Goal: Information Seeking & Learning: Compare options

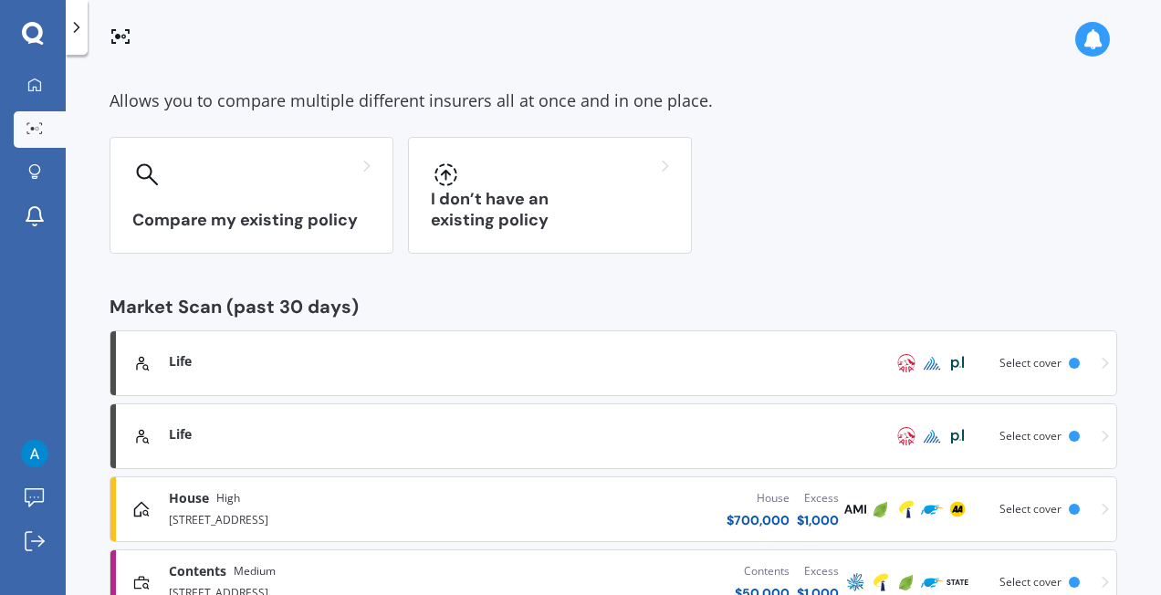
scroll to position [207, 0]
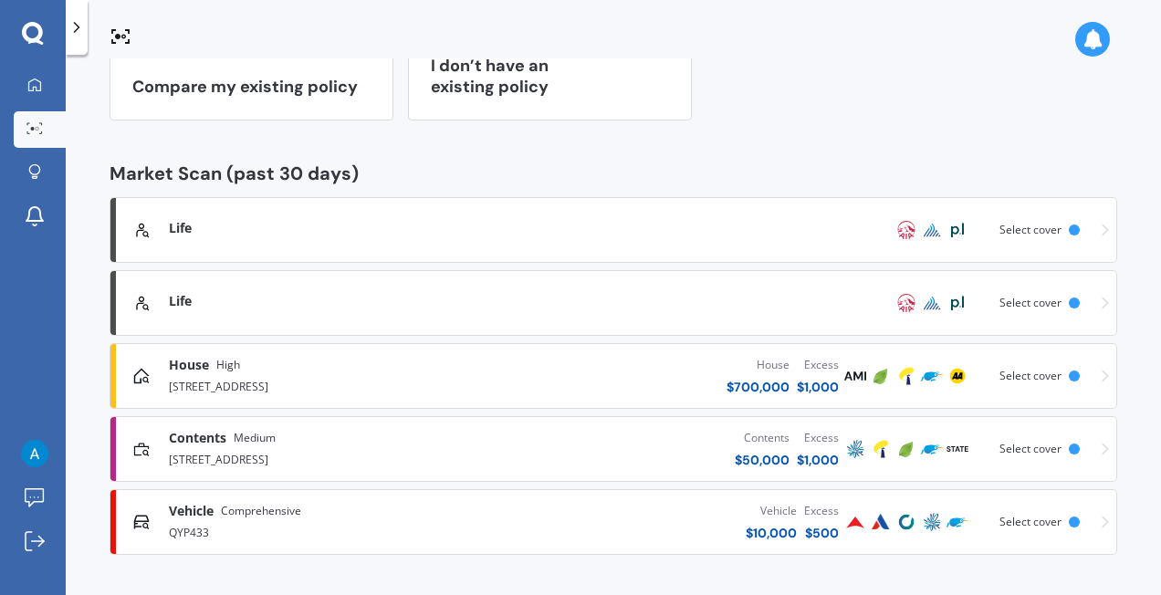
click at [493, 122] on div "Market Scan Allows you to compare multiple different insurers all at once and i…" at bounding box center [613, 214] width 1007 height 682
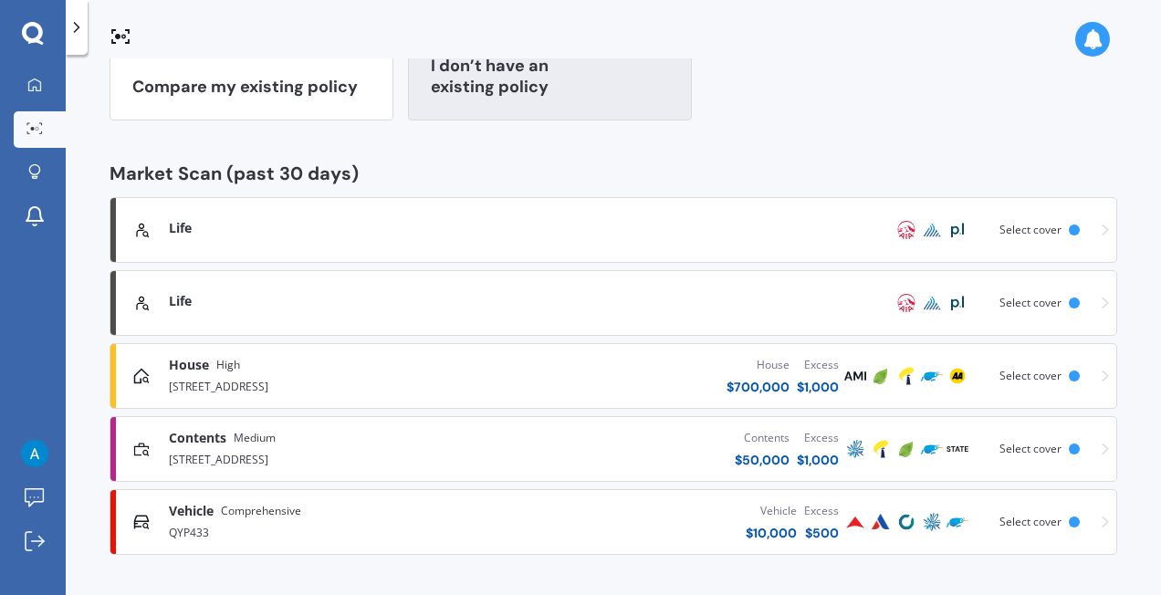
click at [560, 68] on div "I don’t have an existing policy" at bounding box center [550, 62] width 284 height 117
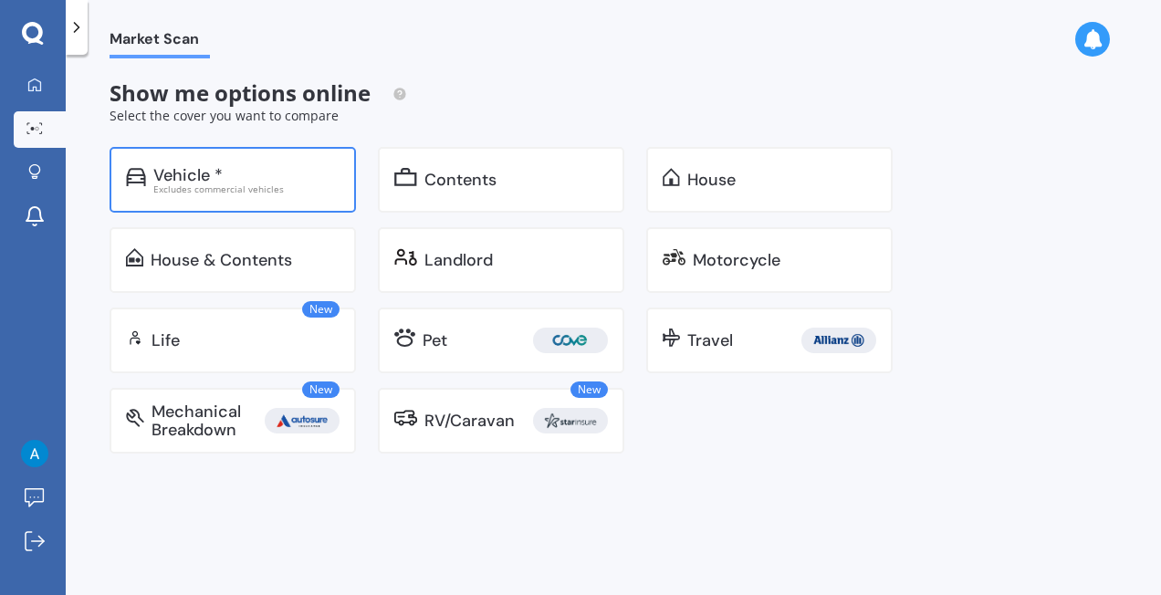
click at [343, 192] on div "Vehicle * Excludes commercial vehicles" at bounding box center [233, 180] width 246 height 66
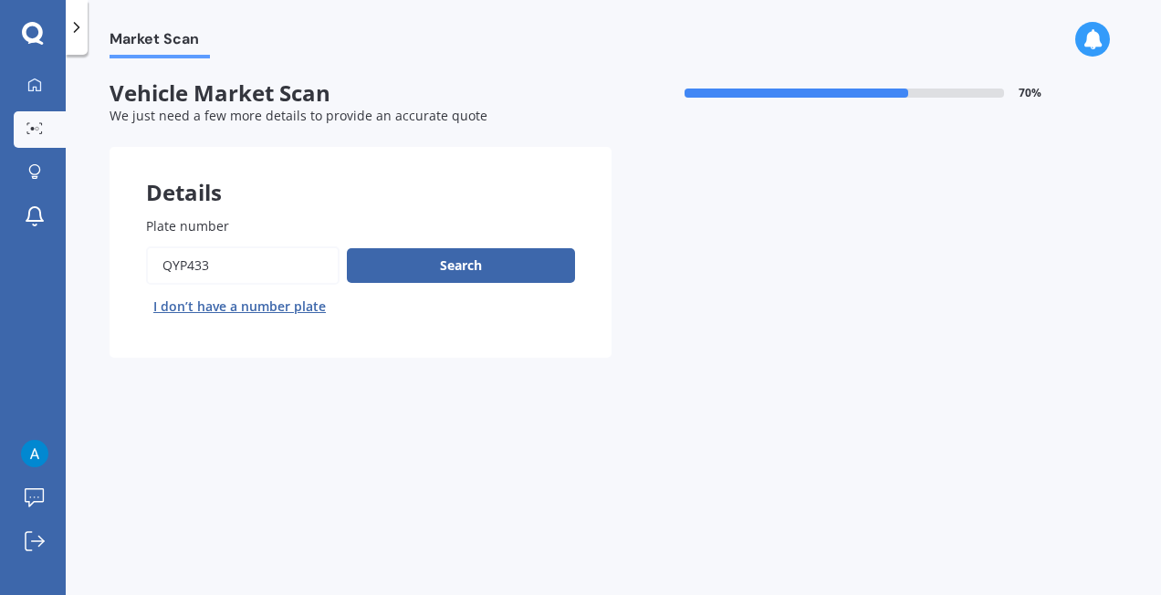
click at [73, 32] on icon at bounding box center [77, 27] width 18 height 18
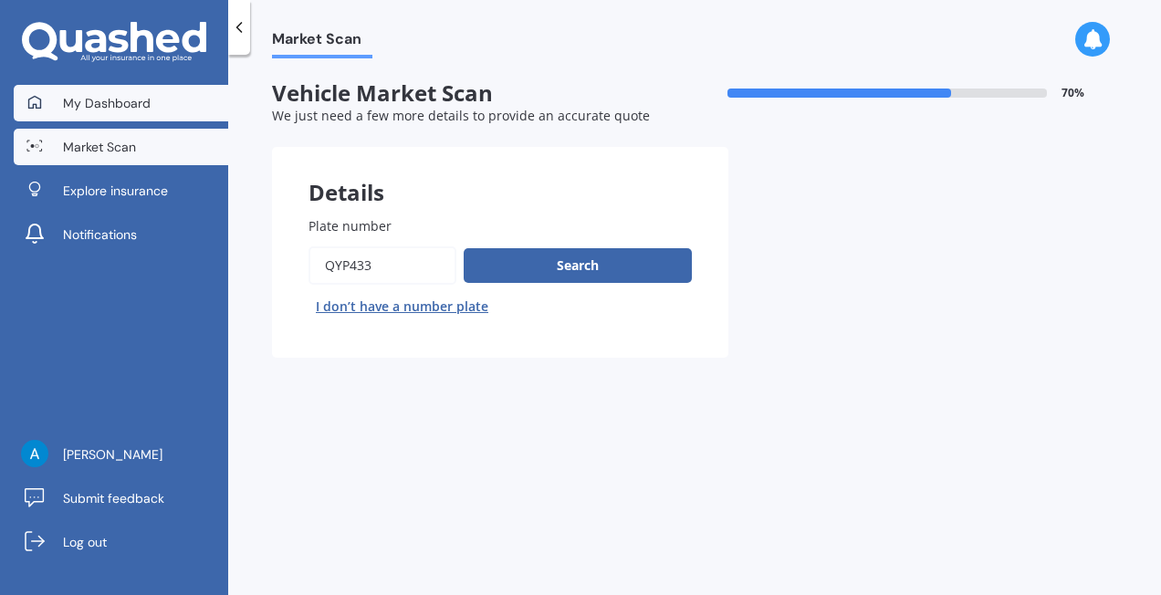
click at [111, 108] on span "My Dashboard" at bounding box center [107, 103] width 88 height 18
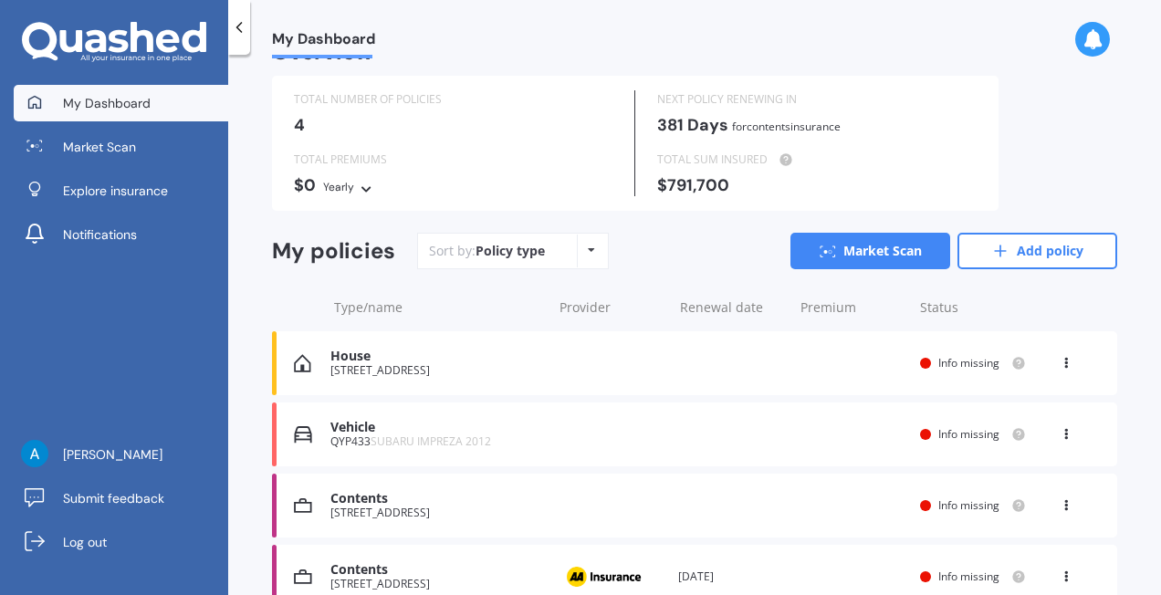
scroll to position [127, 0]
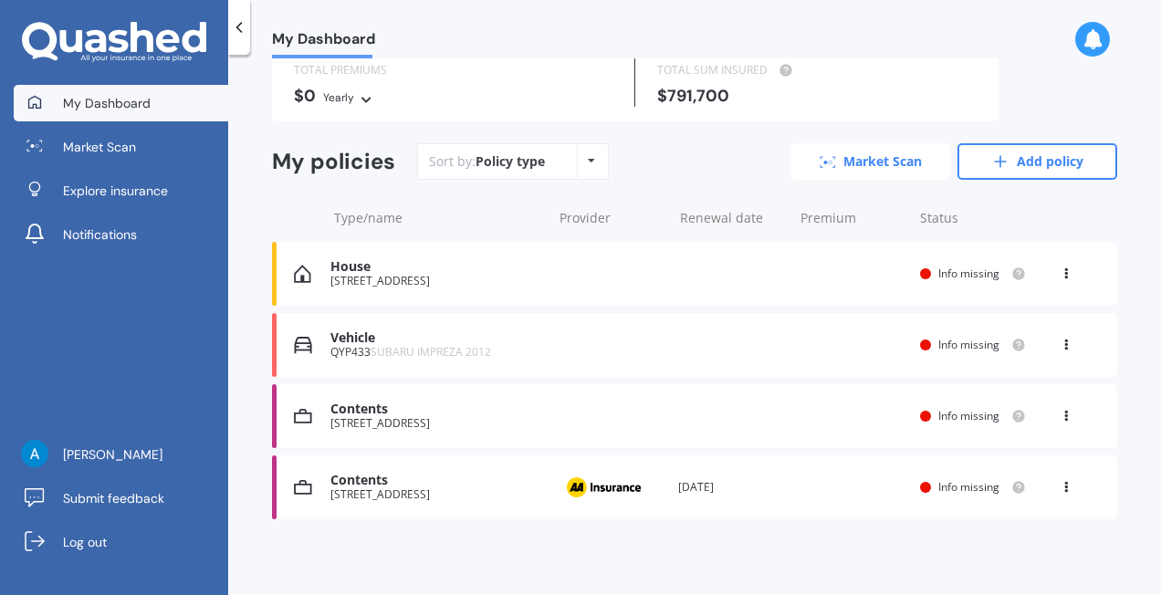
click at [830, 170] on link "Market Scan" at bounding box center [870, 161] width 160 height 37
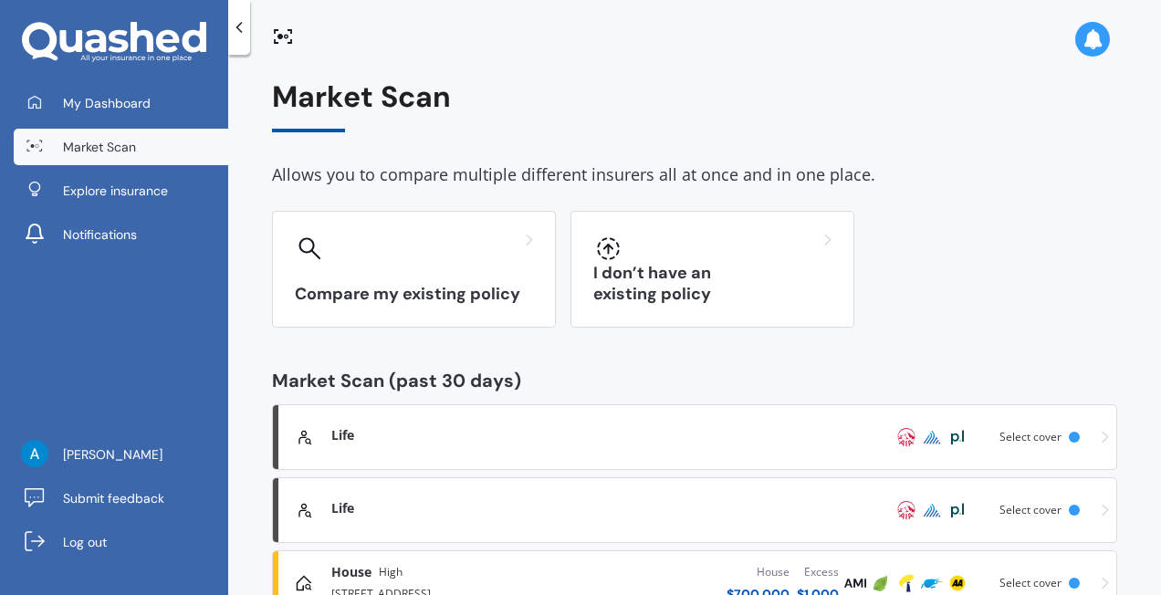
scroll to position [207, 0]
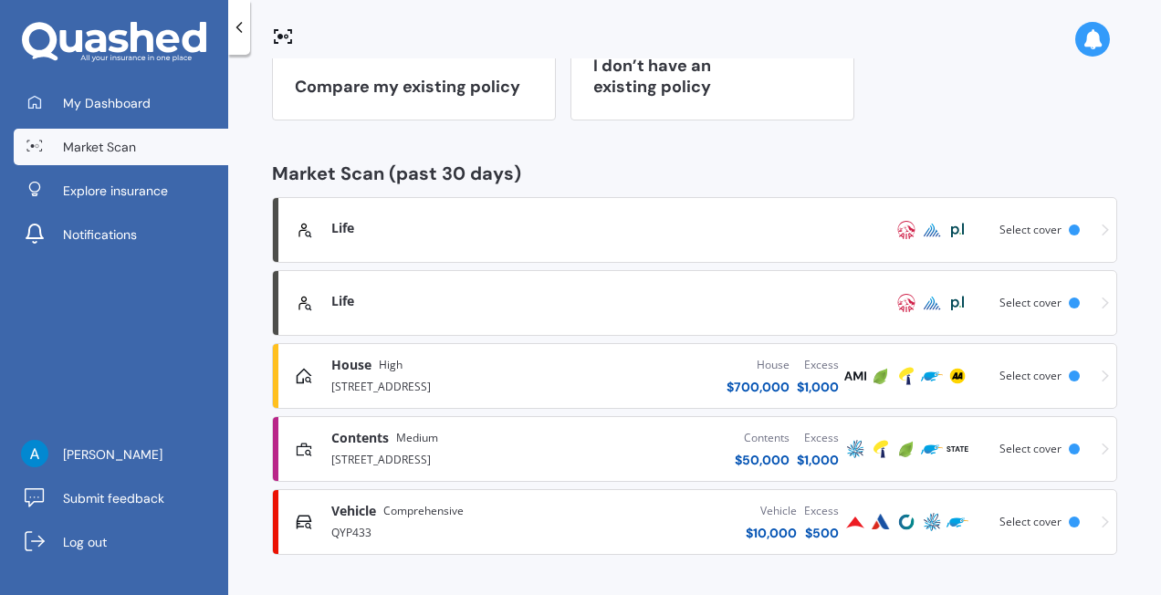
click at [182, 121] on div "My Dashboard Market Scan Explore insurance Notifications" at bounding box center [114, 172] width 228 height 175
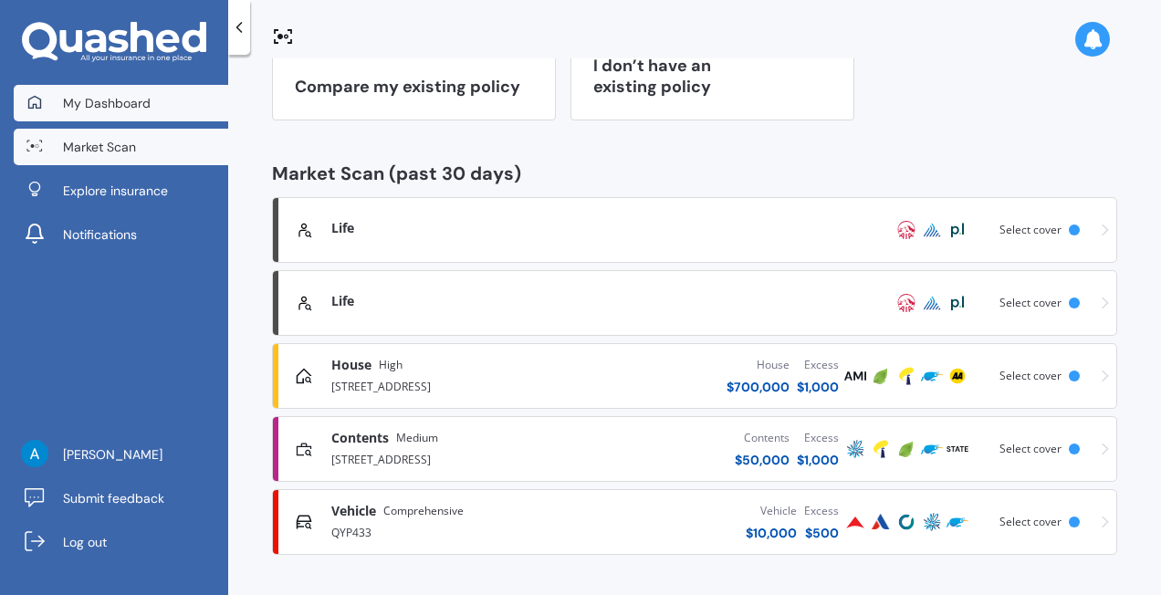
click at [188, 106] on link "My Dashboard" at bounding box center [121, 103] width 214 height 37
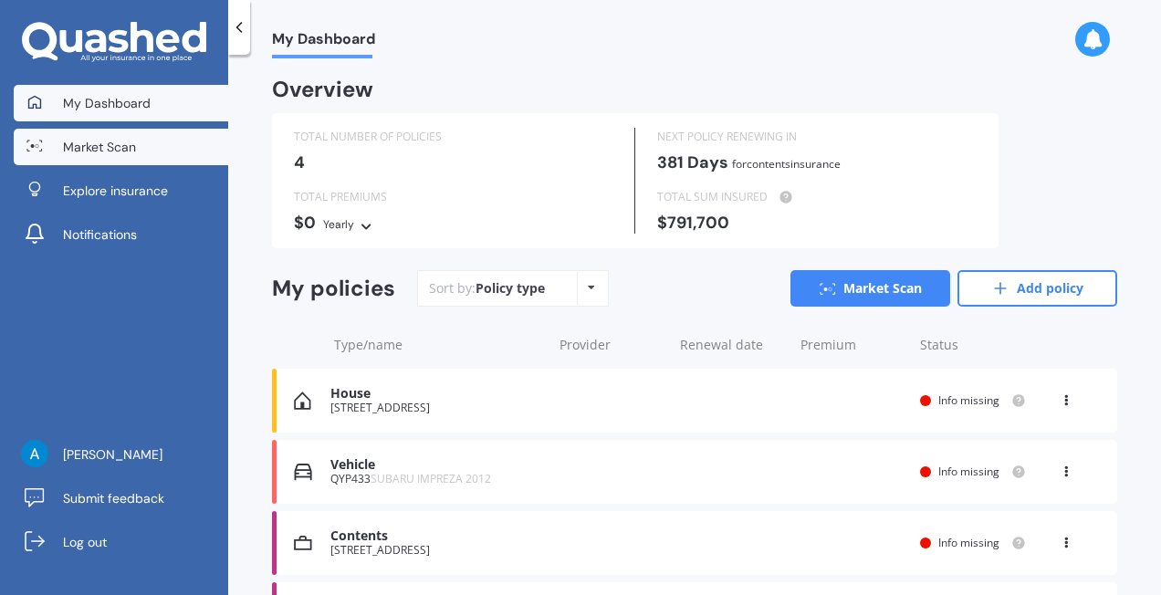
click at [142, 155] on link "Market Scan" at bounding box center [121, 147] width 214 height 37
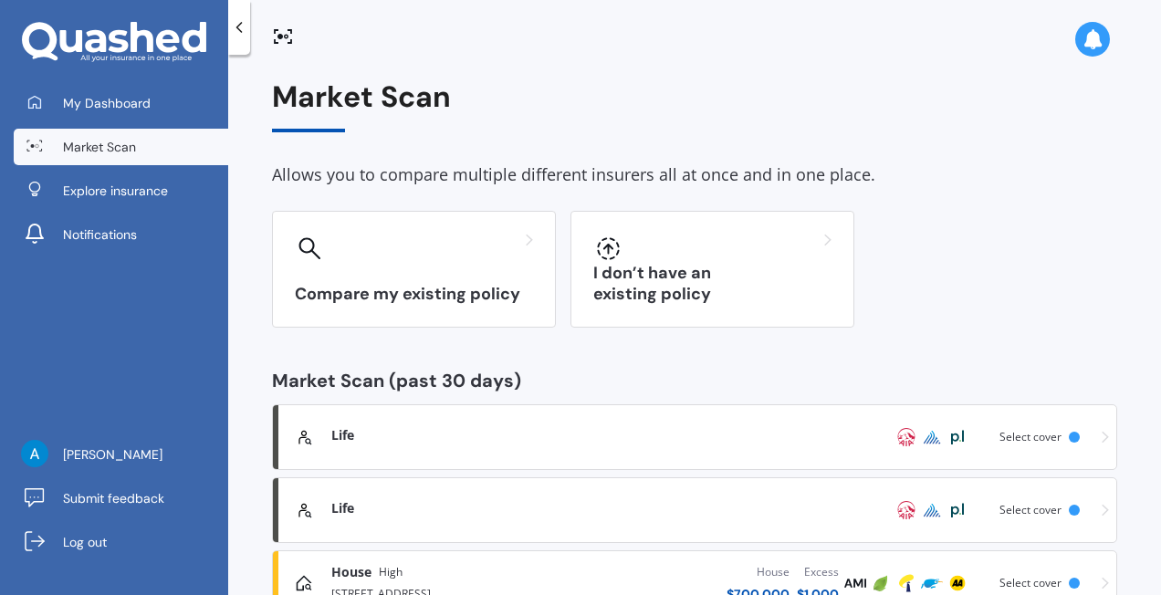
scroll to position [207, 0]
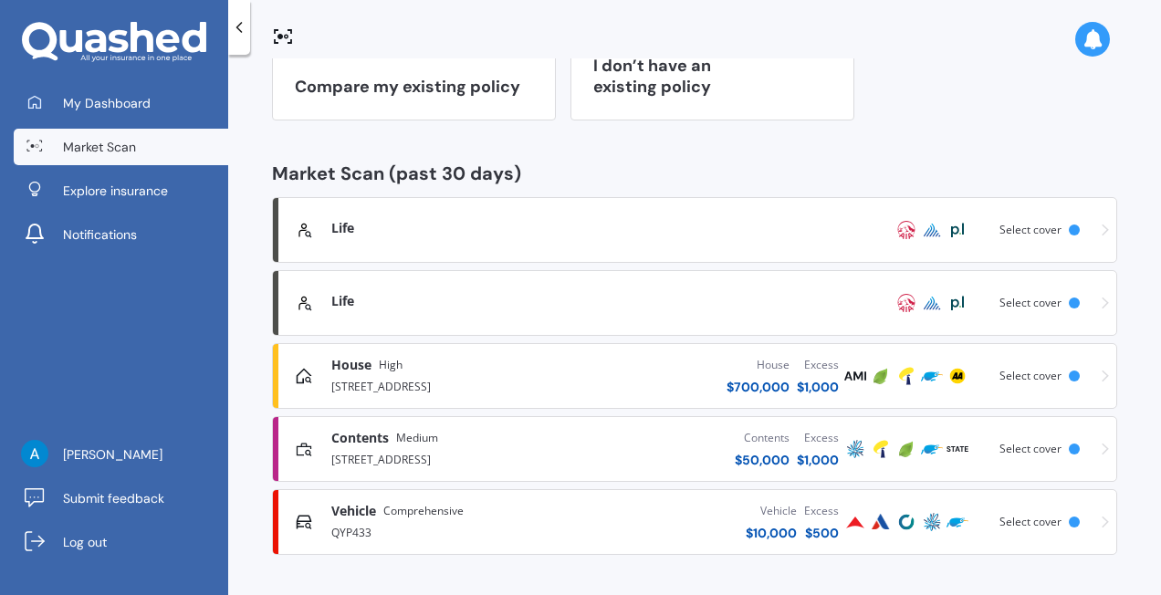
click at [557, 367] on div "House High" at bounding box center [449, 365] width 237 height 18
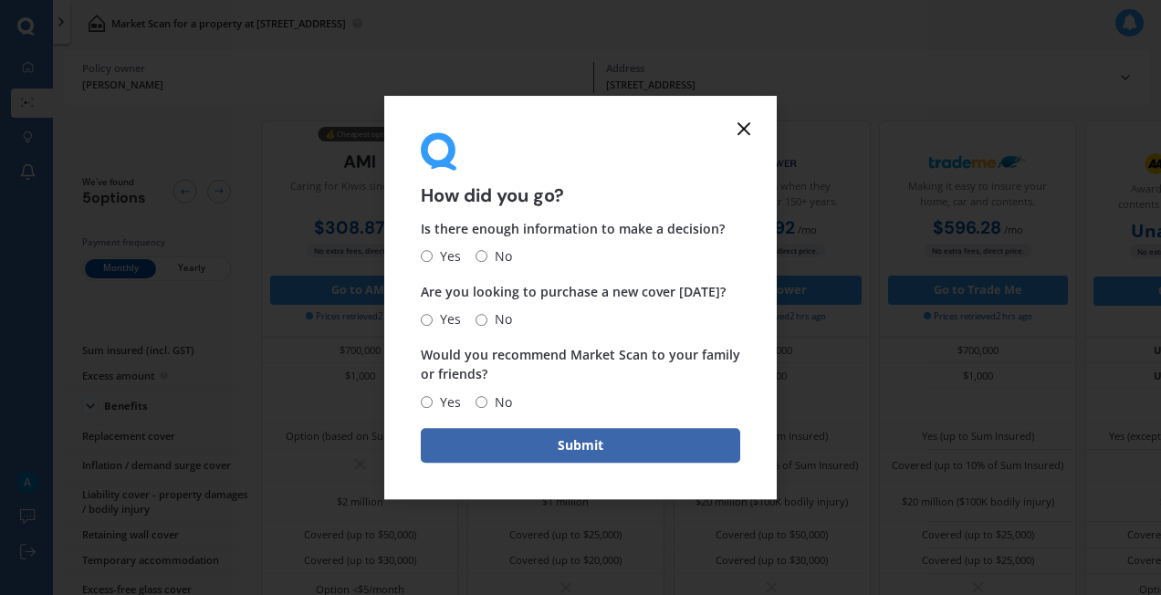
click at [741, 124] on icon at bounding box center [744, 129] width 22 height 22
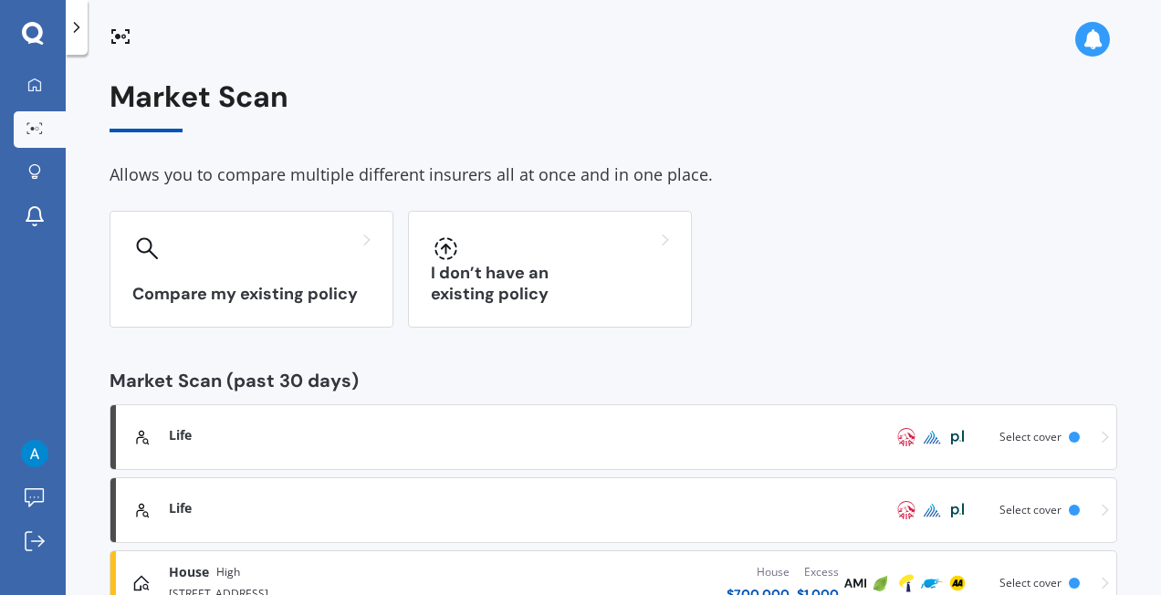
scroll to position [207, 0]
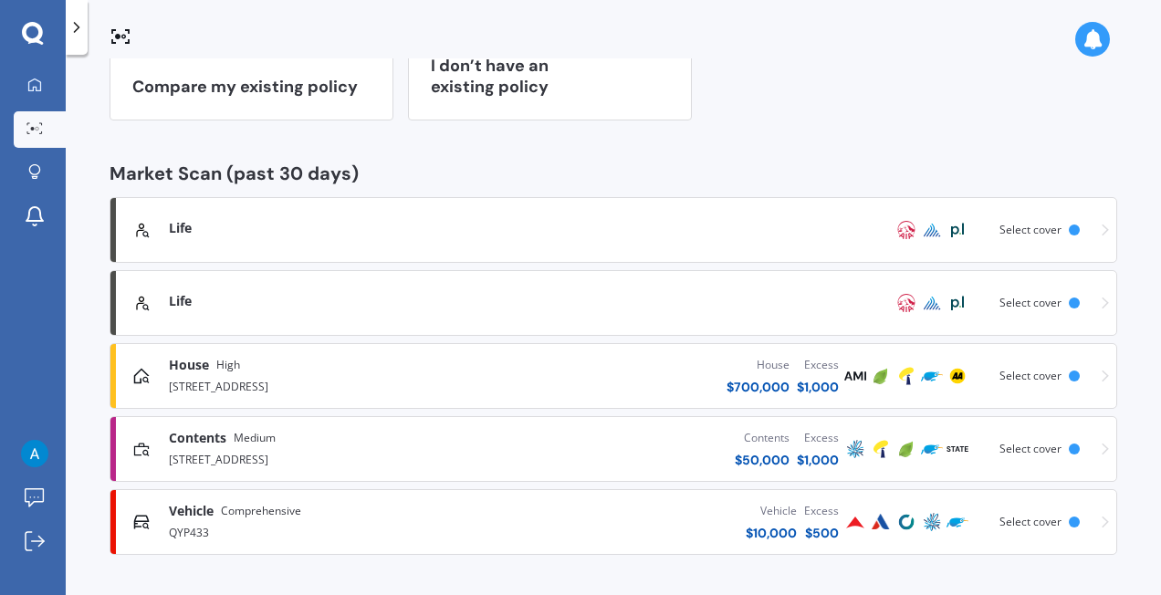
click at [559, 508] on div "Vehicle $ 10,000 Excess $ 500" at bounding box center [664, 522] width 355 height 55
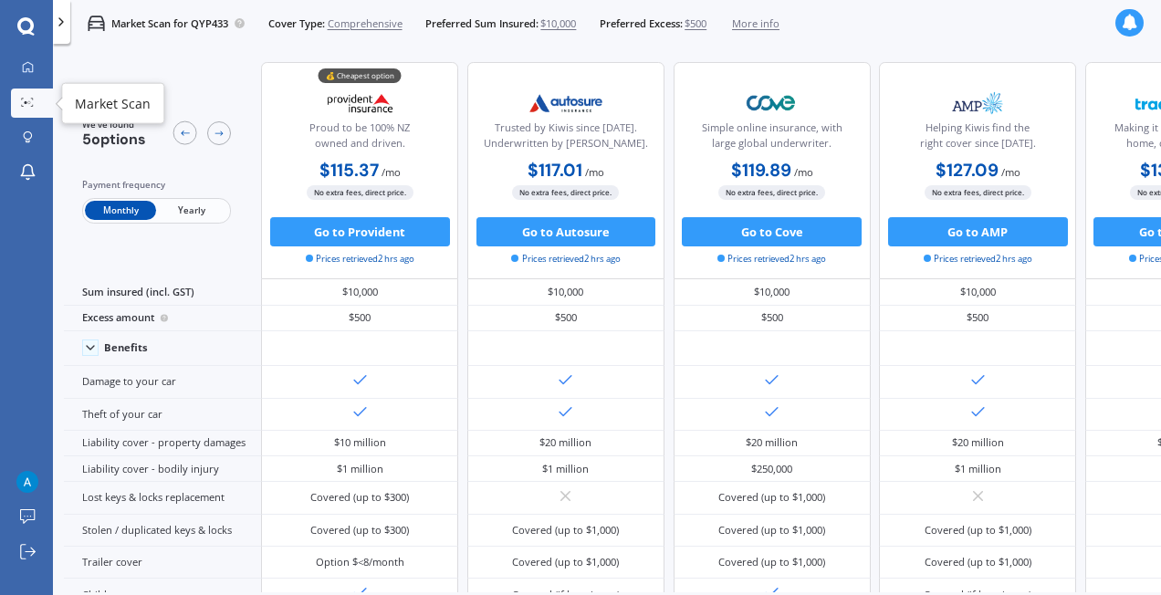
click at [25, 105] on icon at bounding box center [27, 102] width 13 height 9
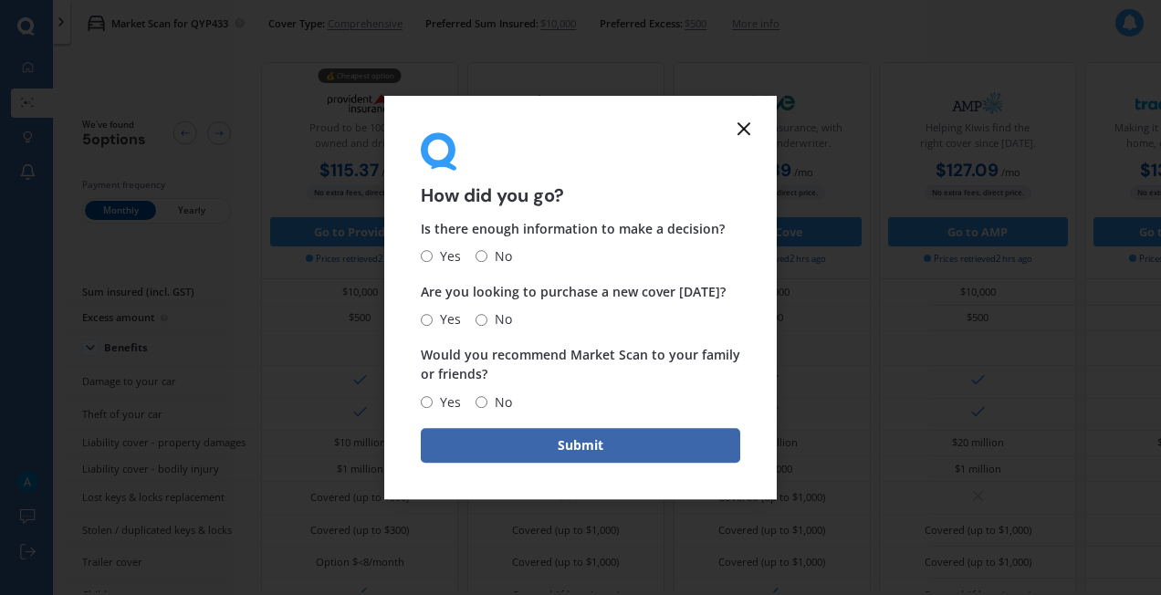
click at [750, 122] on icon at bounding box center [744, 129] width 22 height 22
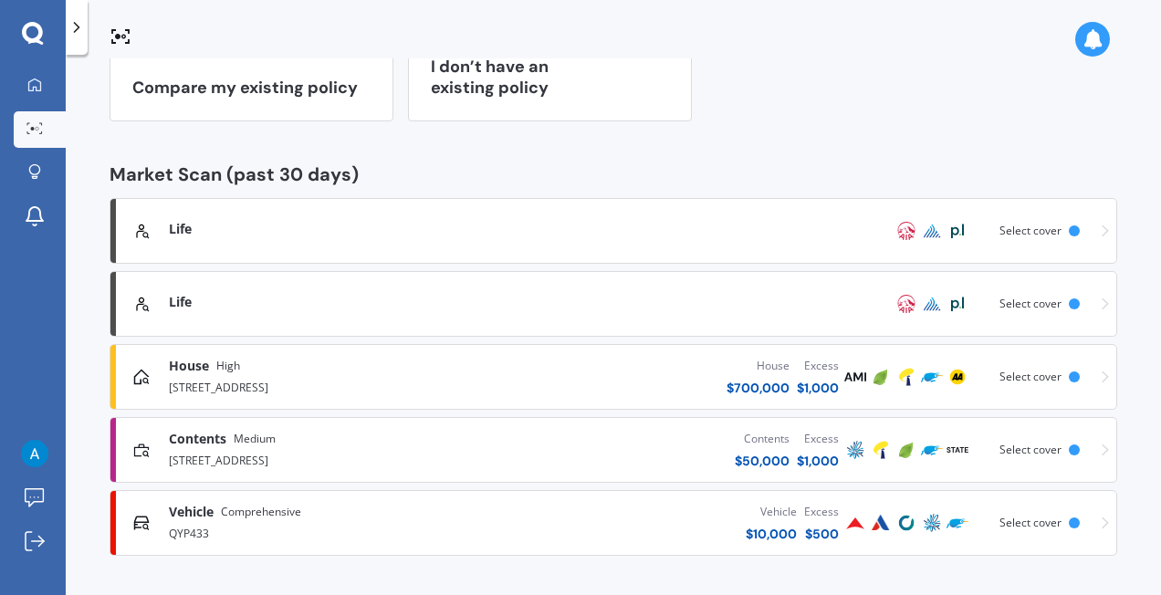
scroll to position [207, 0]
click at [559, 268] on div "Life Scanned 2 hours ago Select cover Life Scanned 2 hours ago Select cover Hou…" at bounding box center [613, 376] width 1007 height 358
click at [533, 288] on link "Life Scanned 2 hours ago Select cover" at bounding box center [613, 303] width 1007 height 66
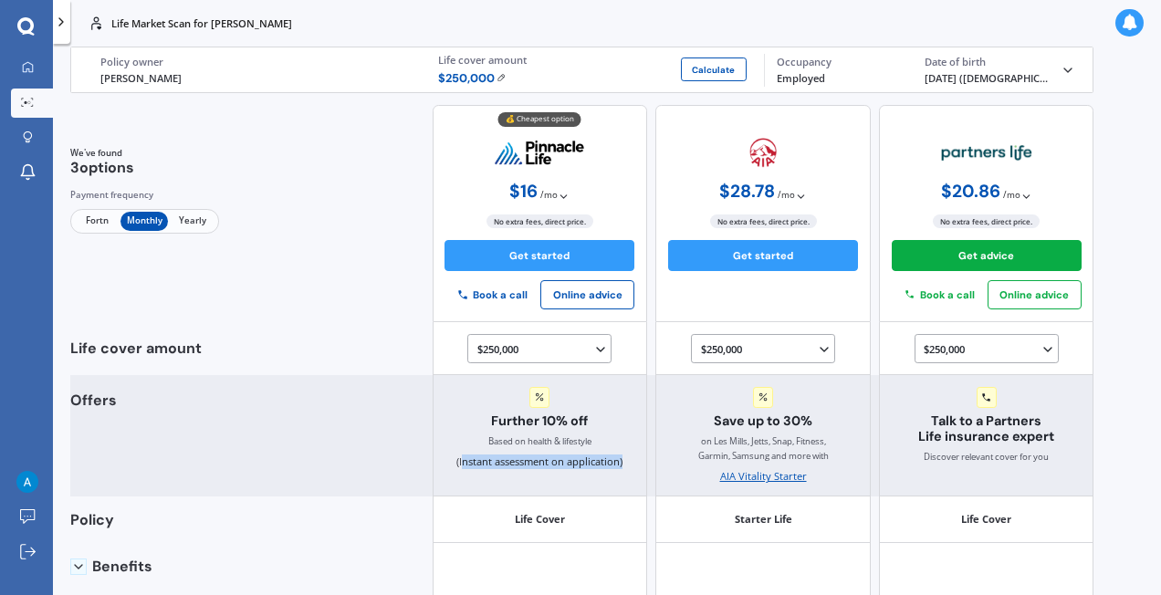
drag, startPoint x: 633, startPoint y: 421, endPoint x: 445, endPoint y: 445, distance: 189.6
click at [445, 445] on div "Further 10% off Based on health & lifestyle (Instant assessment on application)" at bounding box center [540, 435] width 214 height 121
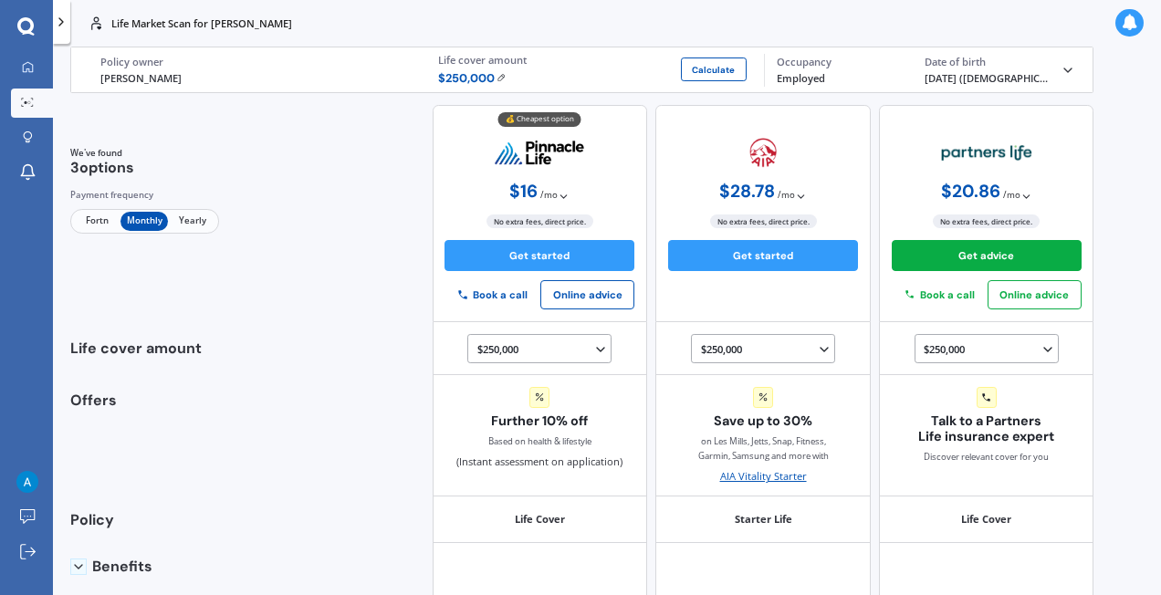
drag, startPoint x: 445, startPoint y: 445, endPoint x: 360, endPoint y: 249, distance: 213.8
click at [360, 249] on div "We've found 3 options Payment frequency Fortn Monthly Yearly 💰 Cheapest option …" at bounding box center [582, 213] width 1024 height 217
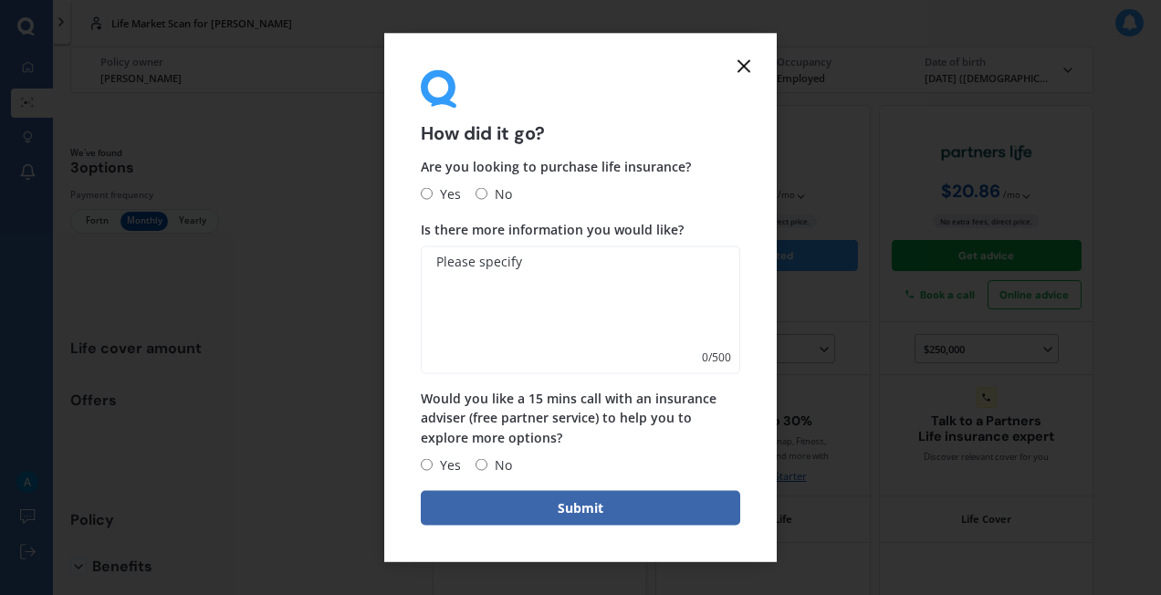
click at [745, 62] on line at bounding box center [743, 66] width 11 height 11
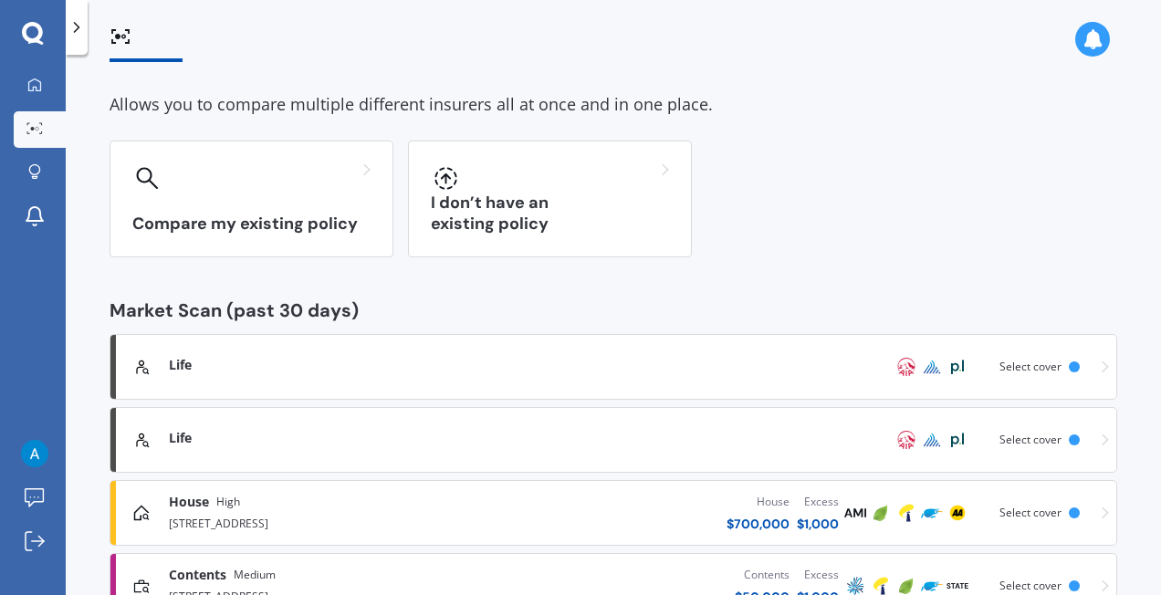
scroll to position [73, 0]
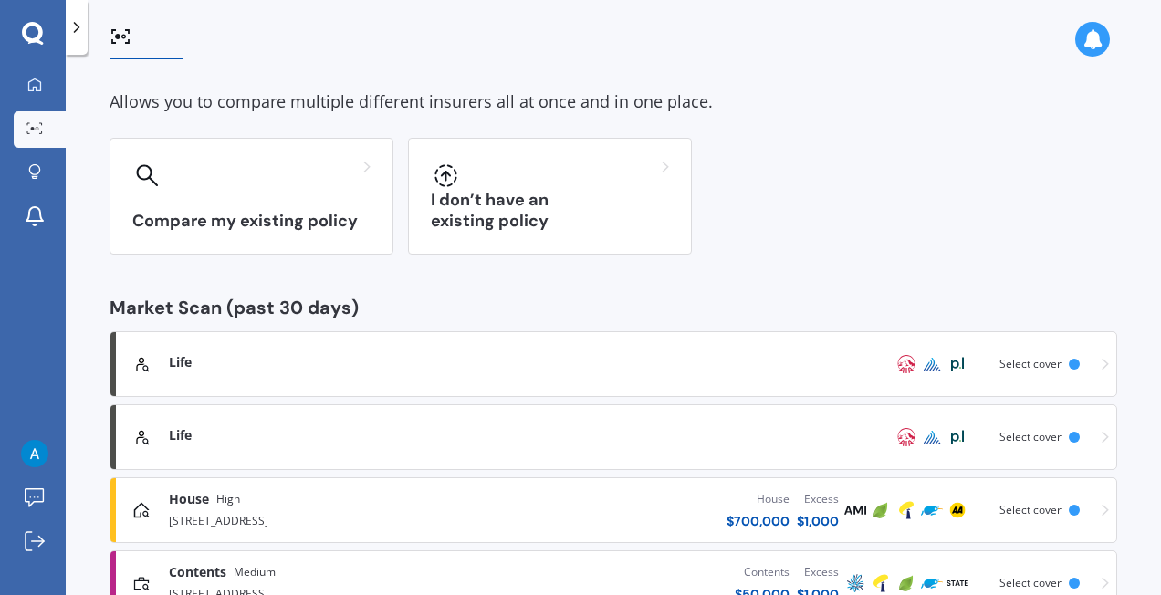
click at [442, 371] on div at bounding box center [505, 373] width 673 height 4
